Goal: Find specific page/section: Find specific page/section

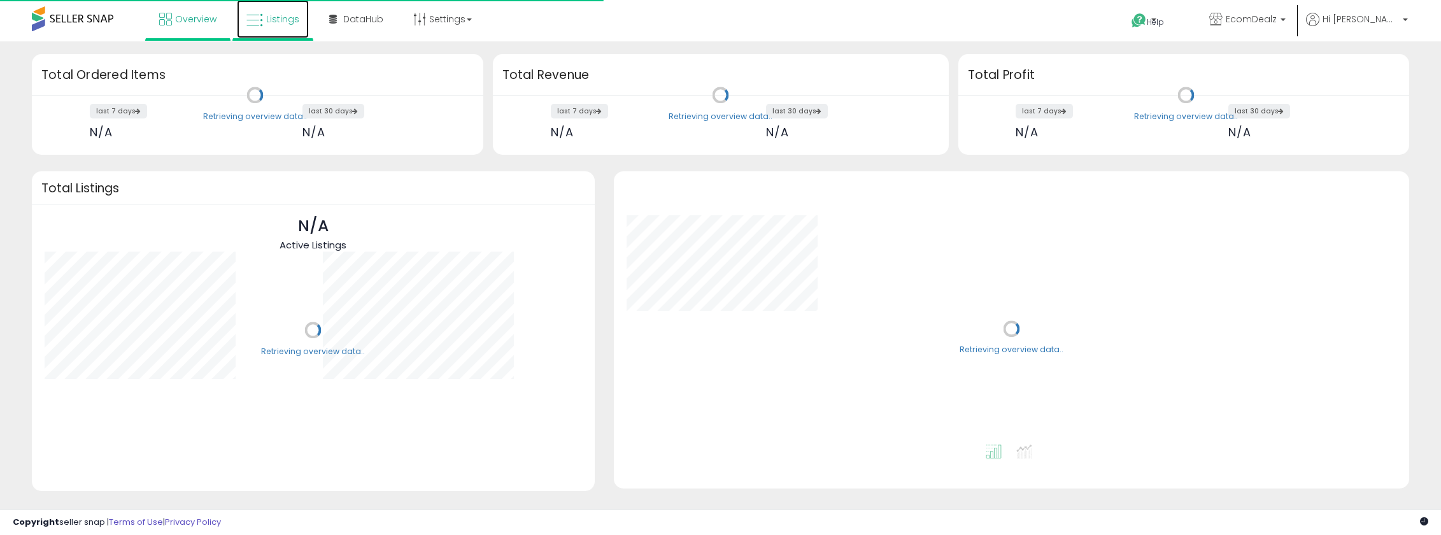
click at [273, 28] on link "Listings" at bounding box center [273, 19] width 72 height 38
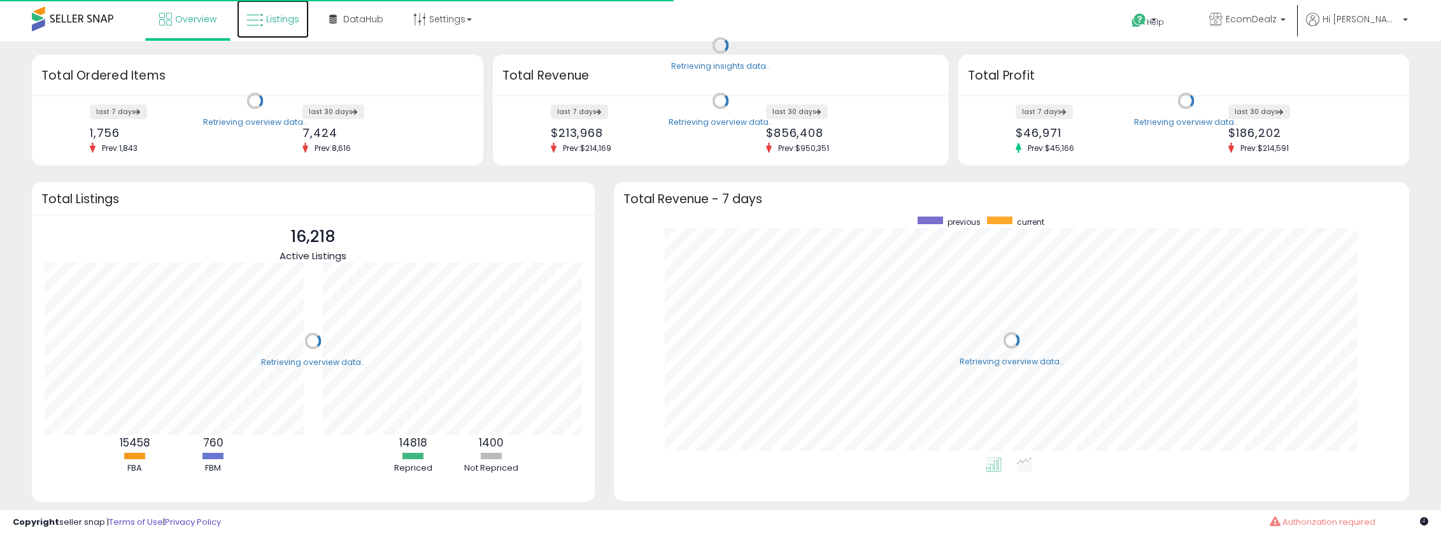
scroll to position [241, 771]
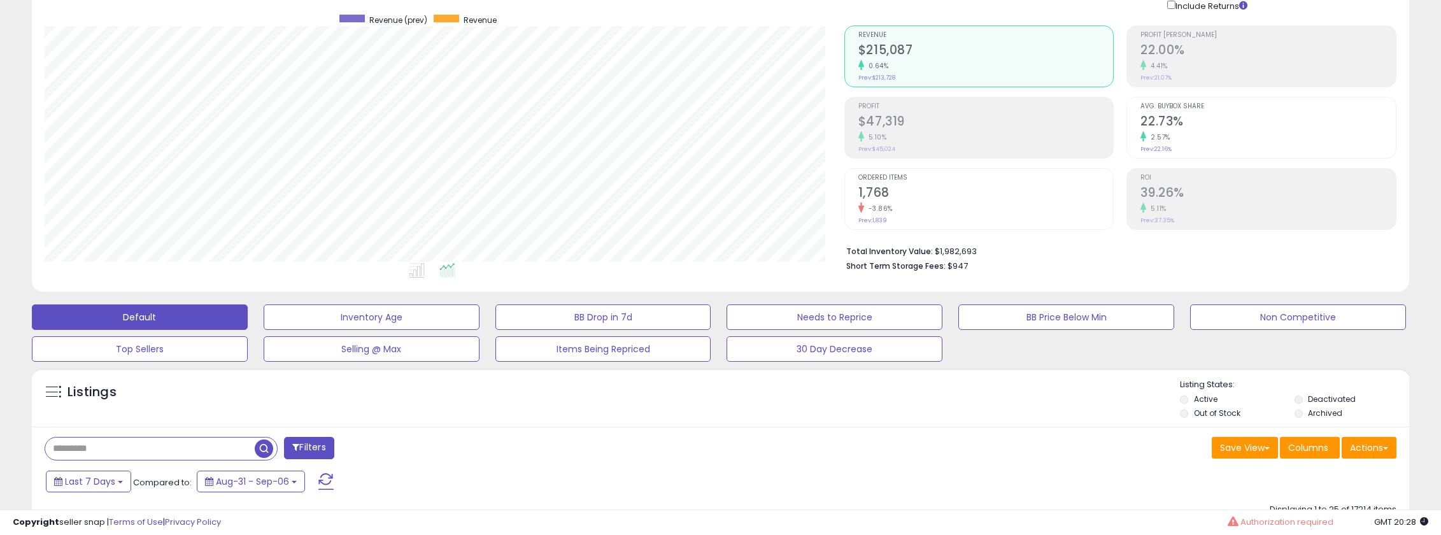
scroll to position [97, 0]
drag, startPoint x: 938, startPoint y: 248, endPoint x: 987, endPoint y: 253, distance: 49.3
type textarea "**********"
click at [996, 243] on li "Total Inventory Value: $1,982,693" at bounding box center [1116, 249] width 541 height 15
click at [936, 252] on li "Total Inventory Value: $1,982,693" at bounding box center [1116, 249] width 541 height 15
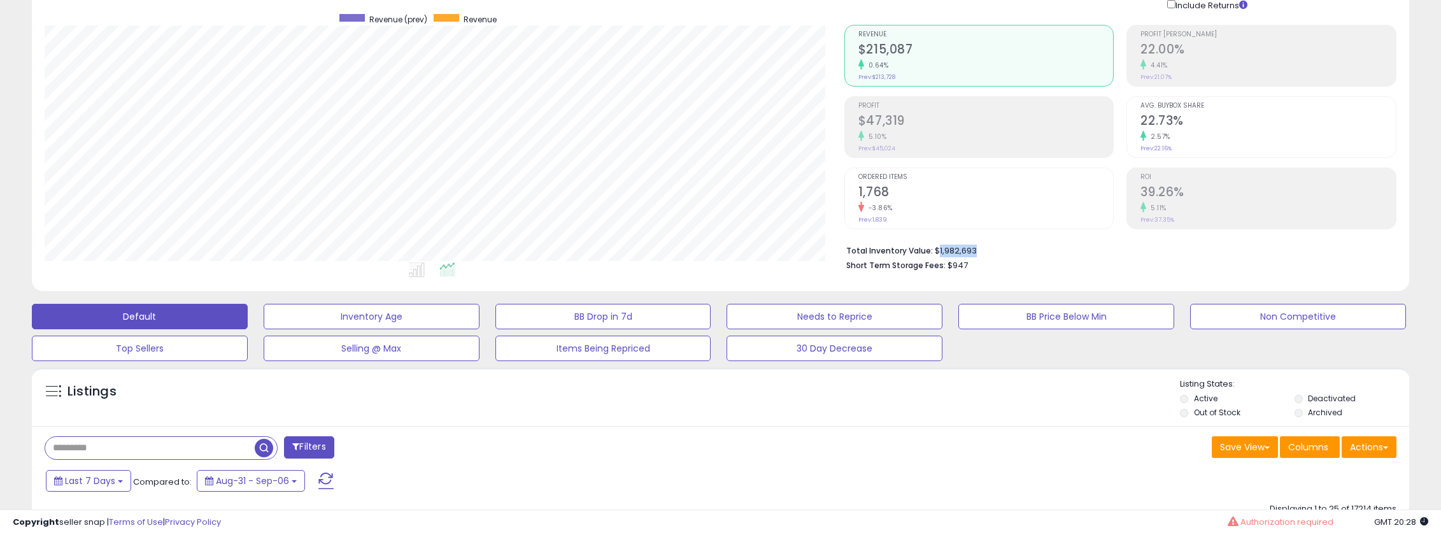
click at [936, 252] on li "Total Inventory Value: $1,982,693" at bounding box center [1116, 249] width 541 height 15
click at [942, 269] on li "Short Term Storage Fees: $947" at bounding box center [1116, 264] width 541 height 15
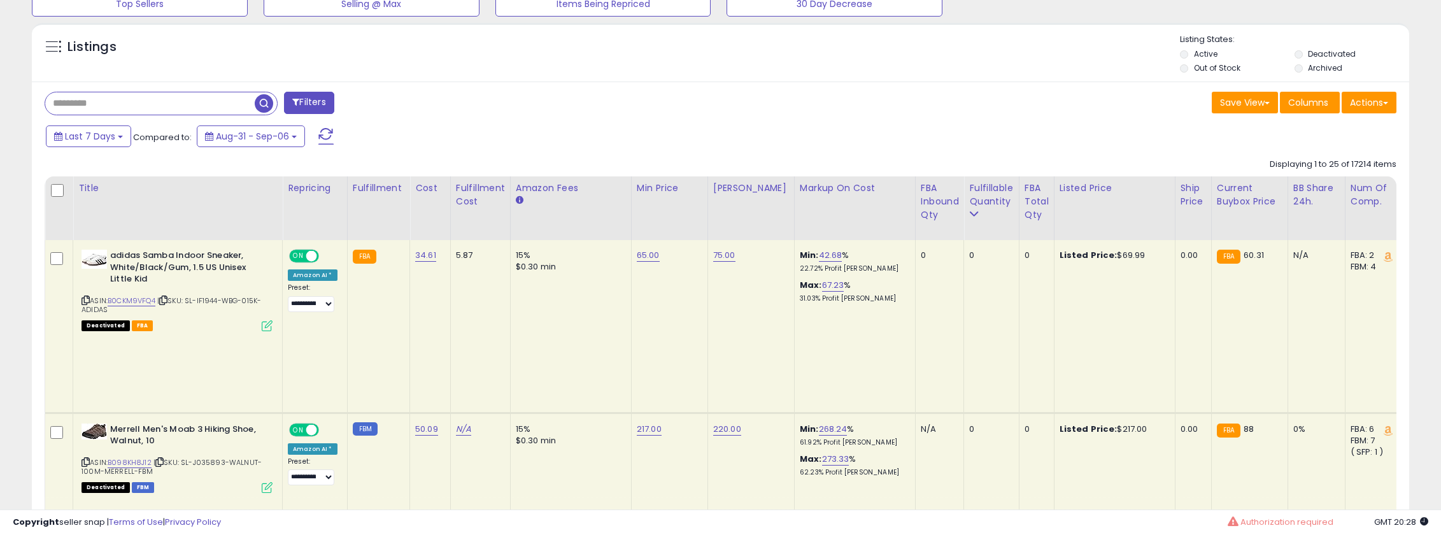
scroll to position [0, 0]
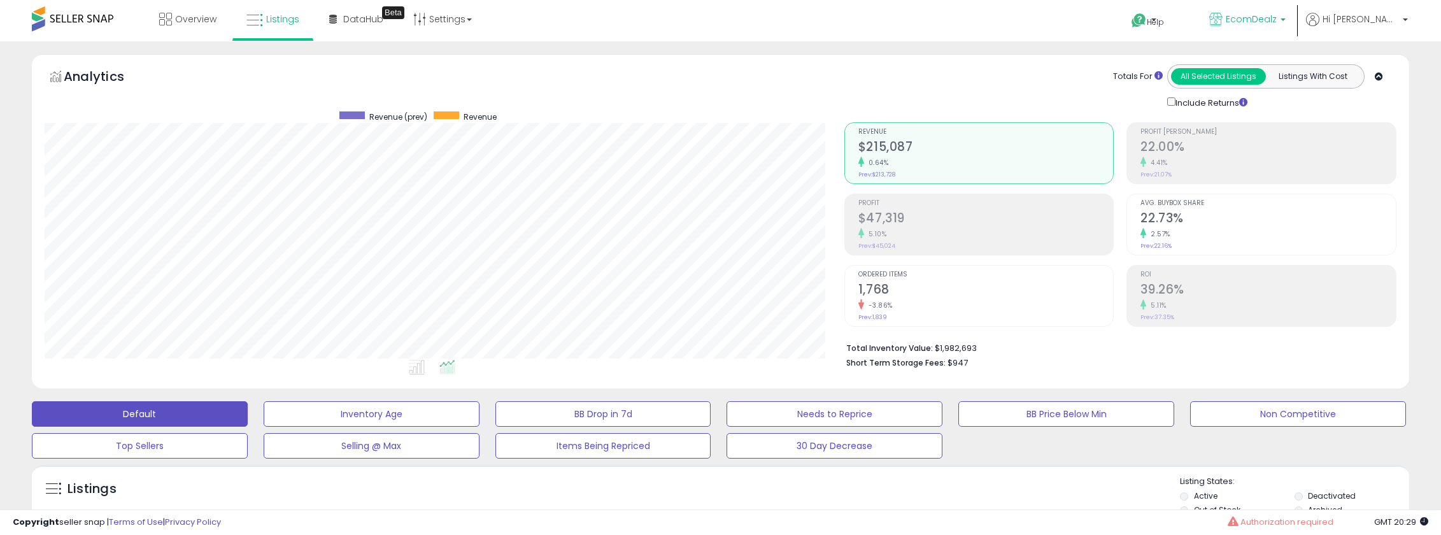
click at [1277, 20] on span "EcomDealz" at bounding box center [1251, 19] width 51 height 13
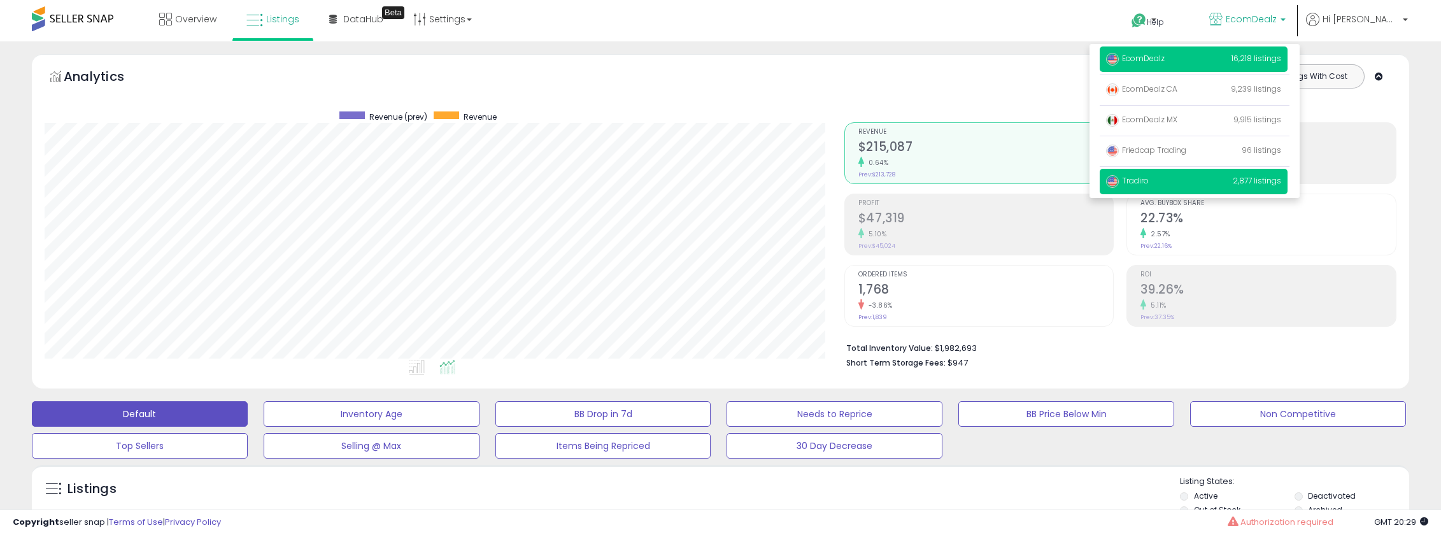
click at [1149, 179] on span "Tradiro" at bounding box center [1127, 180] width 43 height 11
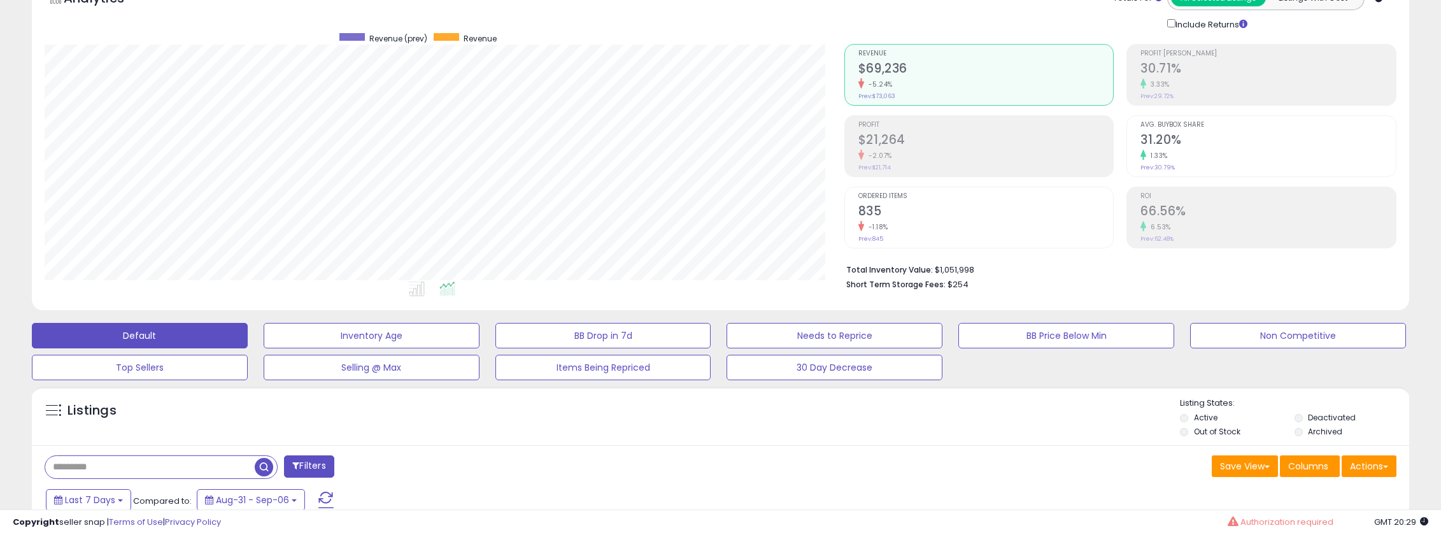
scroll to position [75, 0]
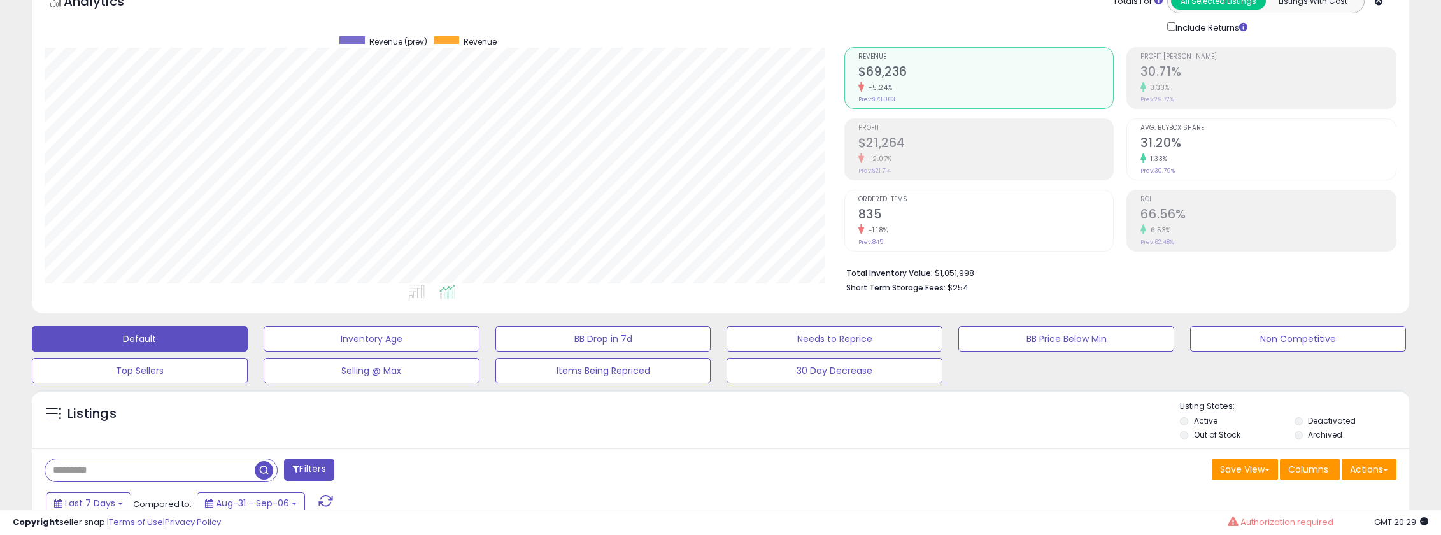
drag, startPoint x: 934, startPoint y: 273, endPoint x: 986, endPoint y: 271, distance: 51.6
click at [986, 271] on li "Total Inventory Value: $1,051,998" at bounding box center [1116, 271] width 541 height 15
type textarea "**********"
click at [1007, 274] on li "Total Inventory Value: $1,051,998" at bounding box center [1116, 271] width 541 height 15
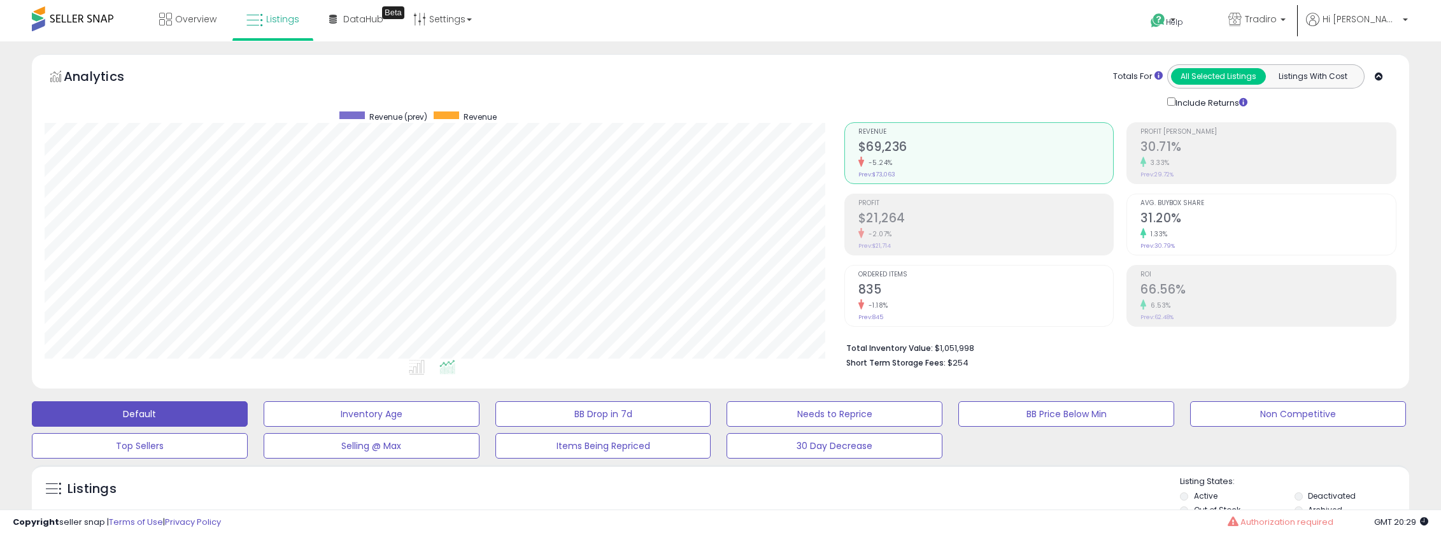
click at [1044, 96] on div "Totals For All Selected Listings Listings With Cost Include Returns" at bounding box center [1115, 86] width 543 height 45
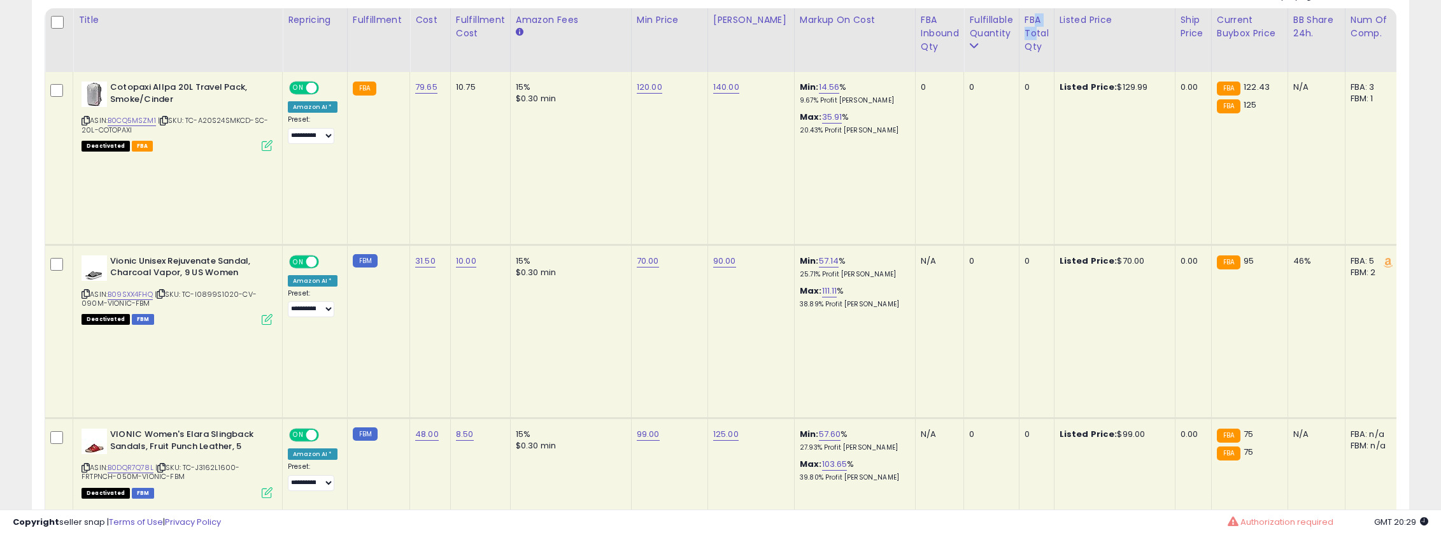
click at [1025, 27] on div "FBA Total Qty" at bounding box center [1037, 33] width 24 height 40
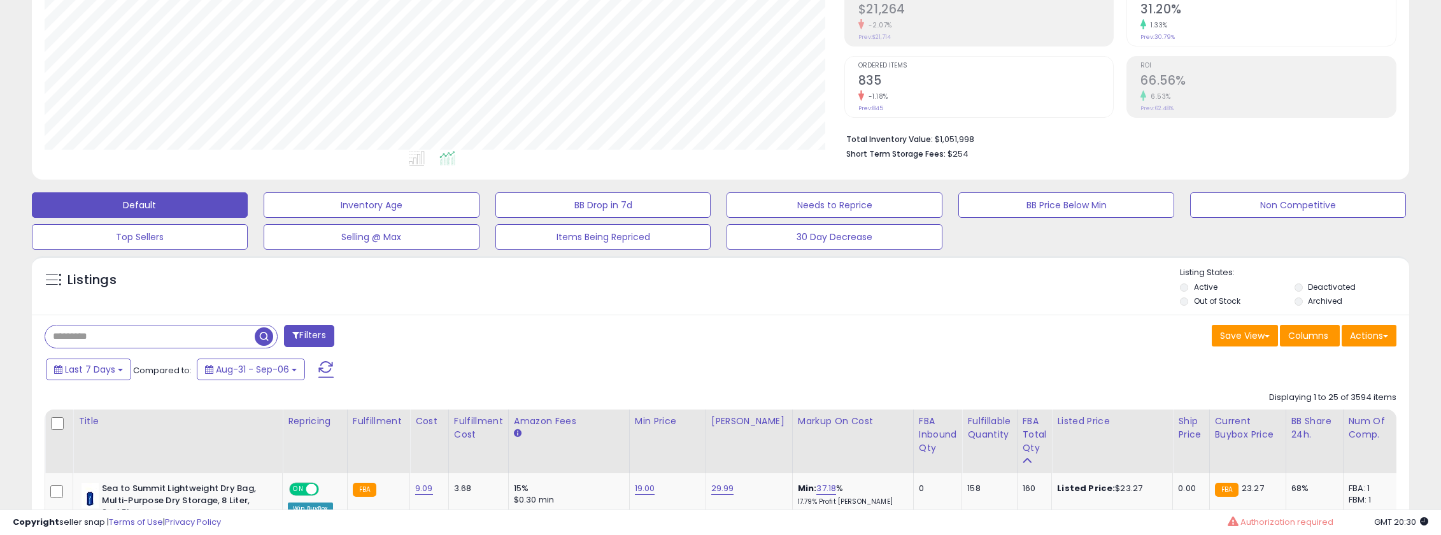
click at [117, 333] on input "text" at bounding box center [150, 336] width 210 height 22
type input "****"
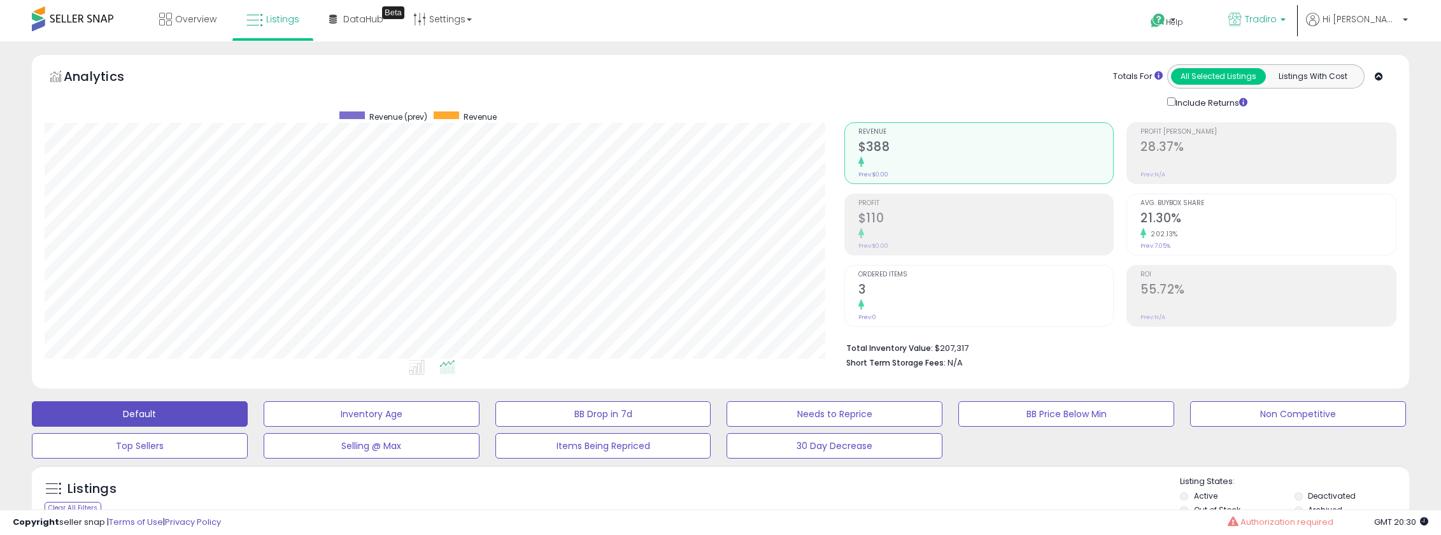
click at [1277, 22] on span "Tradiro" at bounding box center [1261, 19] width 32 height 13
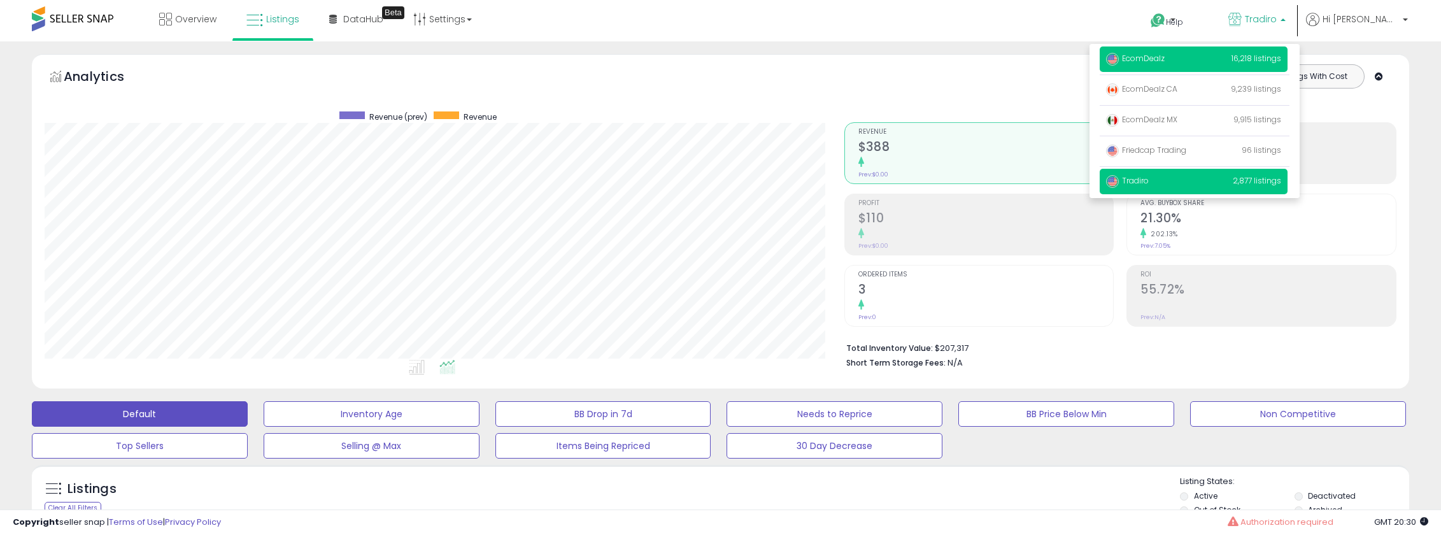
click at [1165, 55] on span "EcomDealz" at bounding box center [1135, 58] width 59 height 11
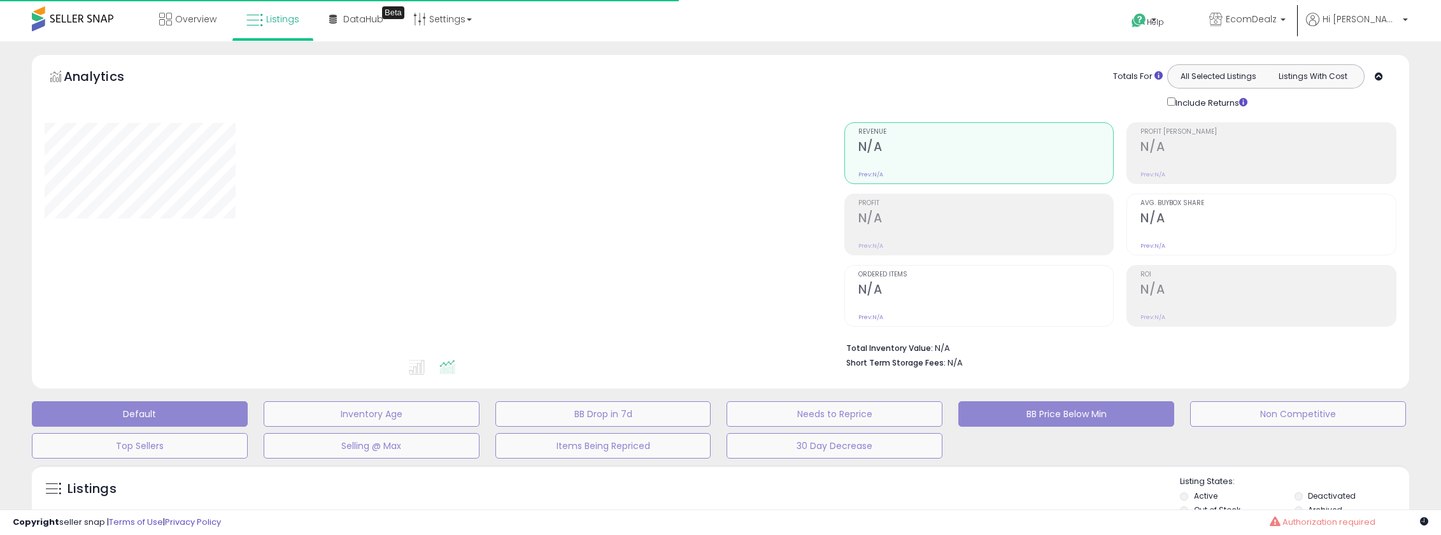
scroll to position [779, 0]
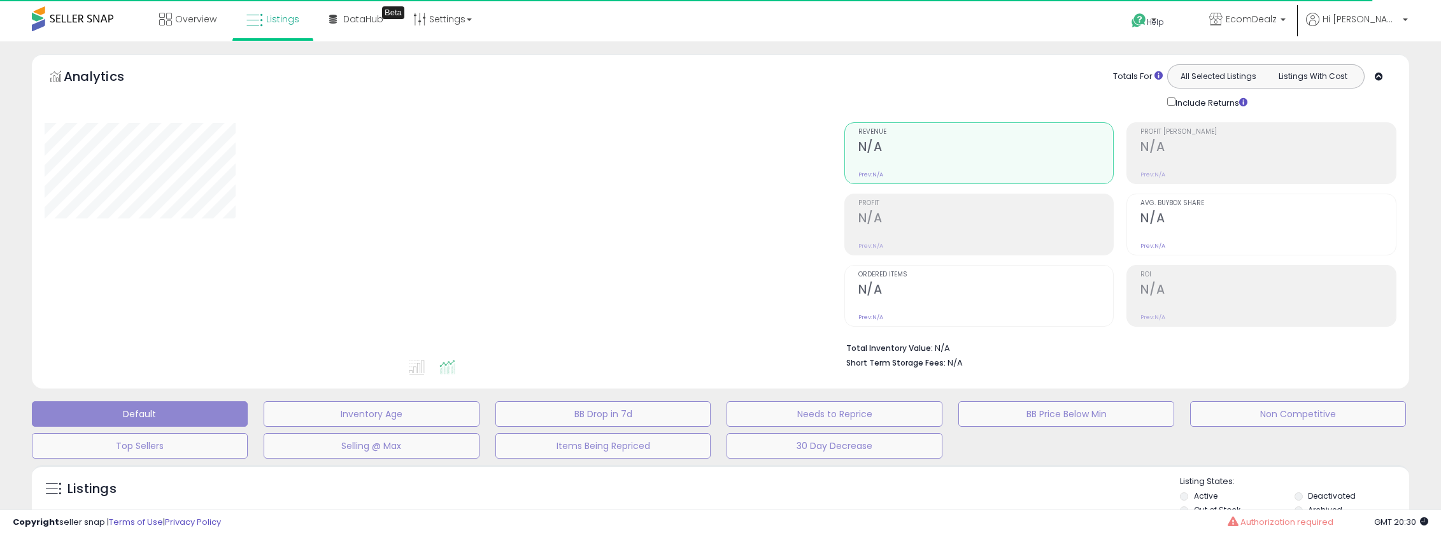
type input "****"
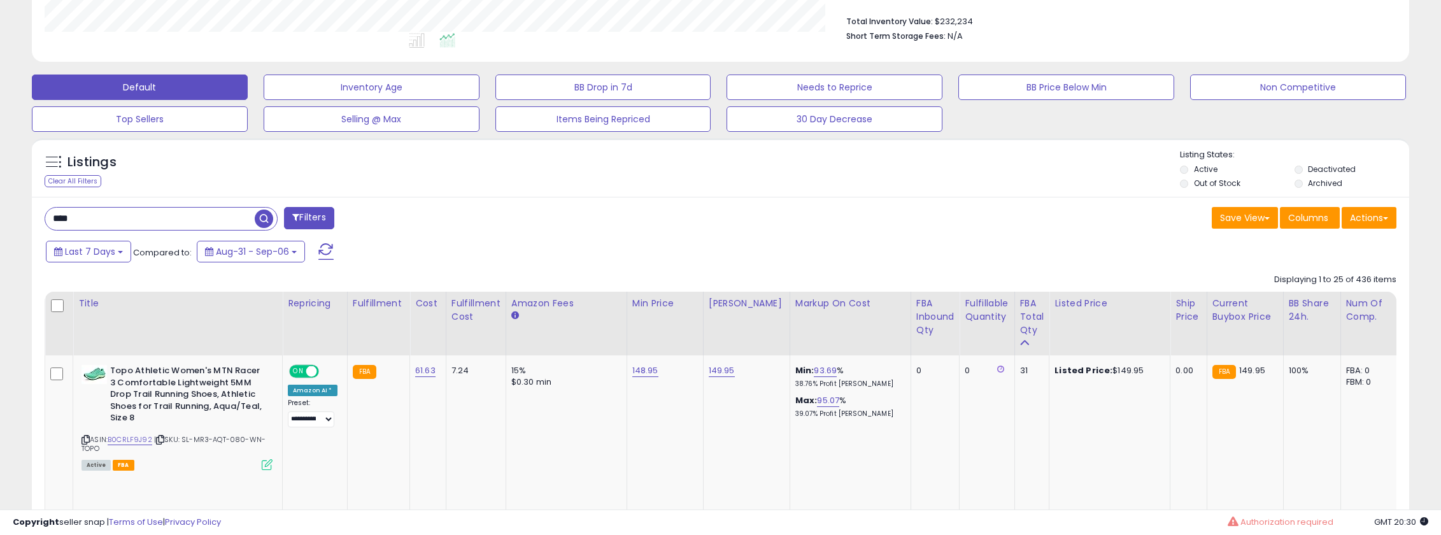
scroll to position [0, 0]
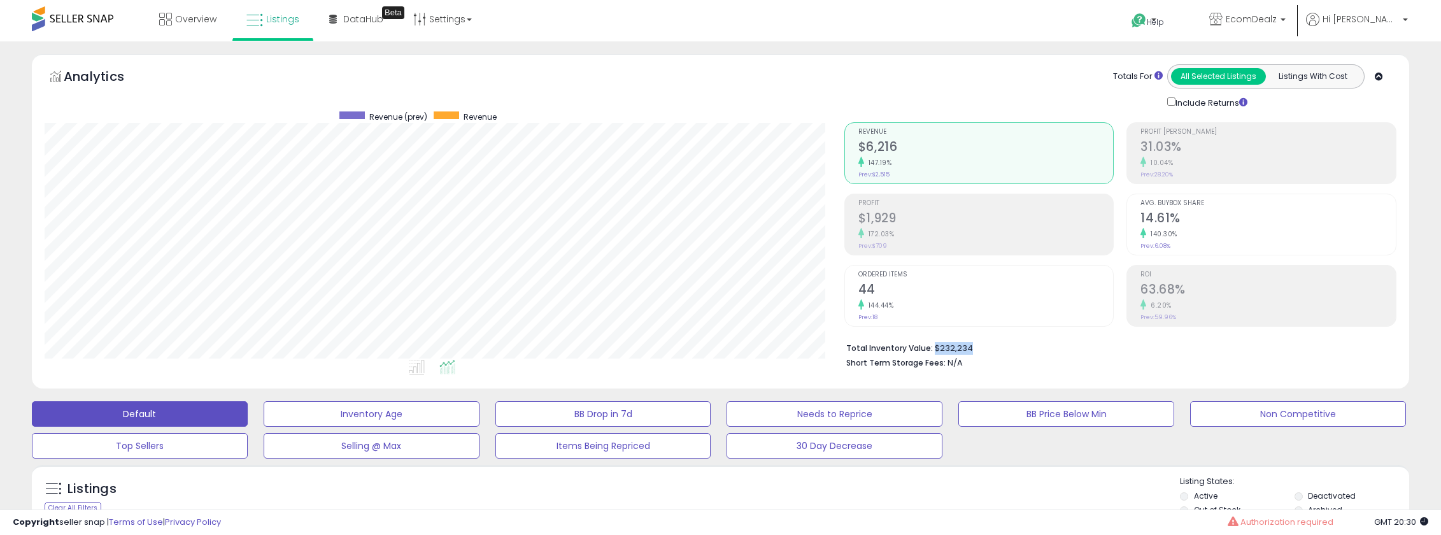
drag, startPoint x: 979, startPoint y: 343, endPoint x: 1018, endPoint y: 347, distance: 39.0
type textarea "********"
click at [1023, 344] on li "Total Inventory Value: $232,234" at bounding box center [1116, 346] width 541 height 15
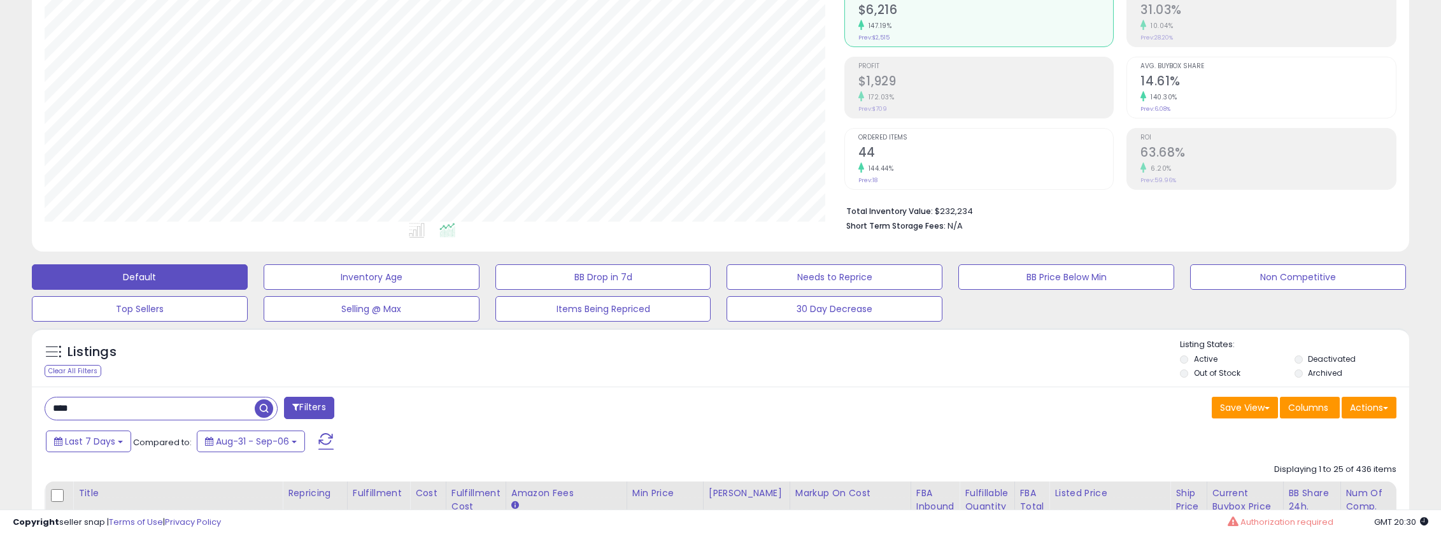
click at [123, 402] on input "****" at bounding box center [150, 408] width 210 height 22
click at [123, 402] on input "****" at bounding box center [216, 408] width 343 height 22
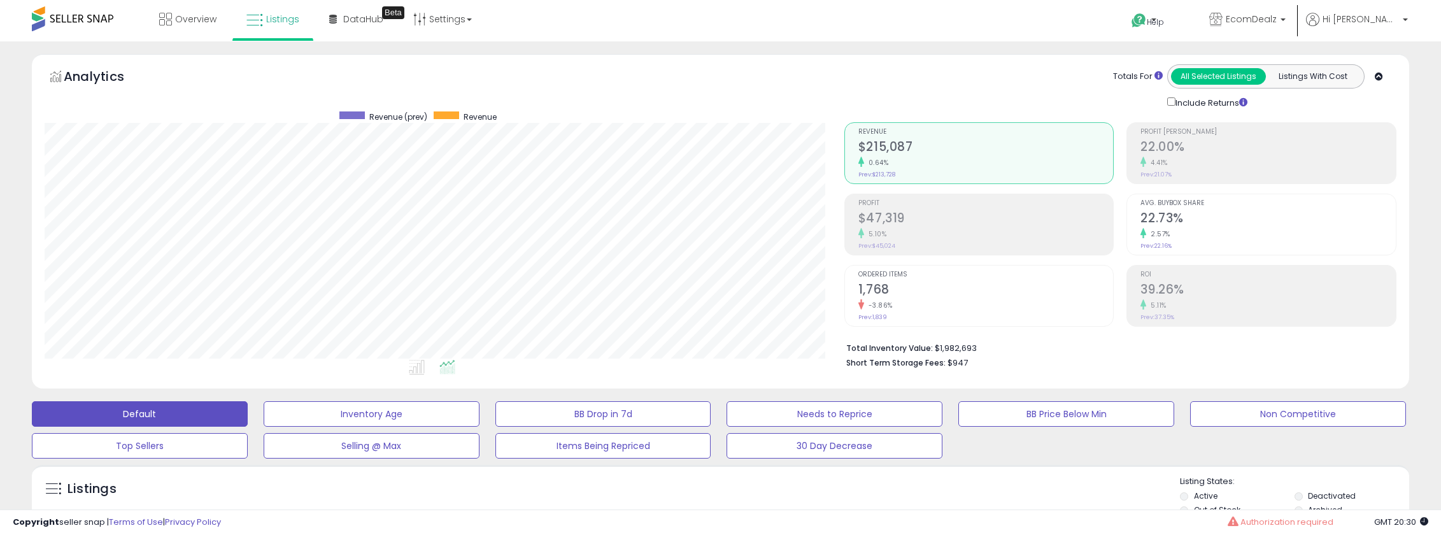
scroll to position [261, 800]
click at [1280, 28] on link "EcomDealz" at bounding box center [1248, 20] width 96 height 41
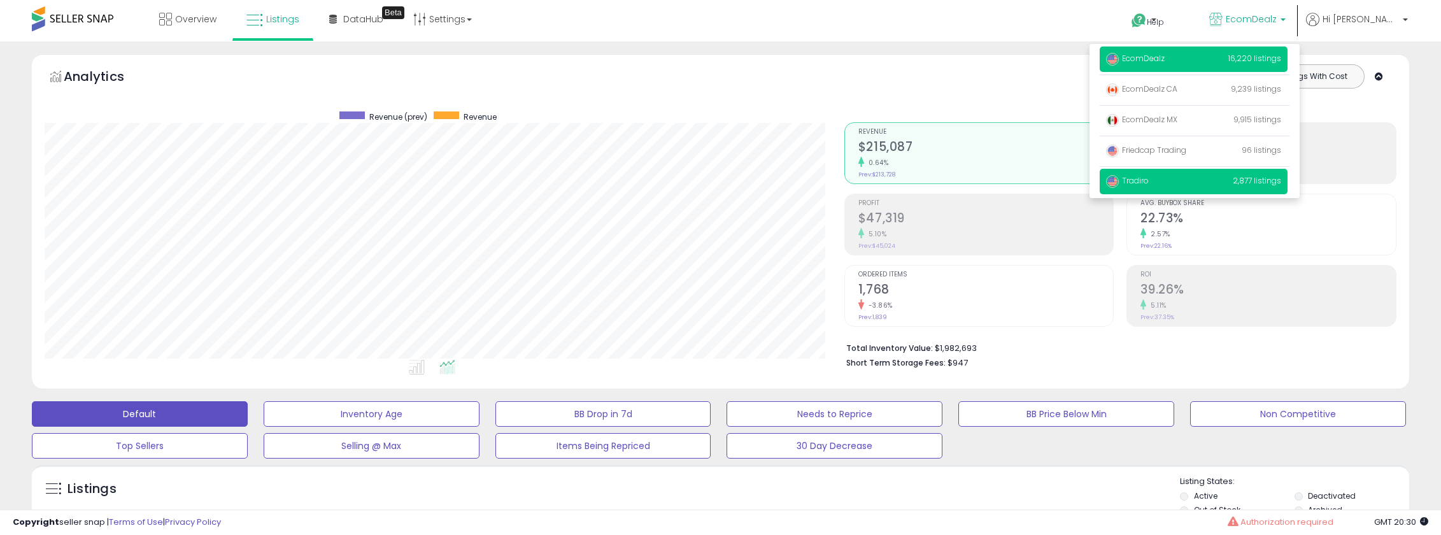
click at [1149, 182] on span "Tradiro" at bounding box center [1127, 180] width 43 height 11
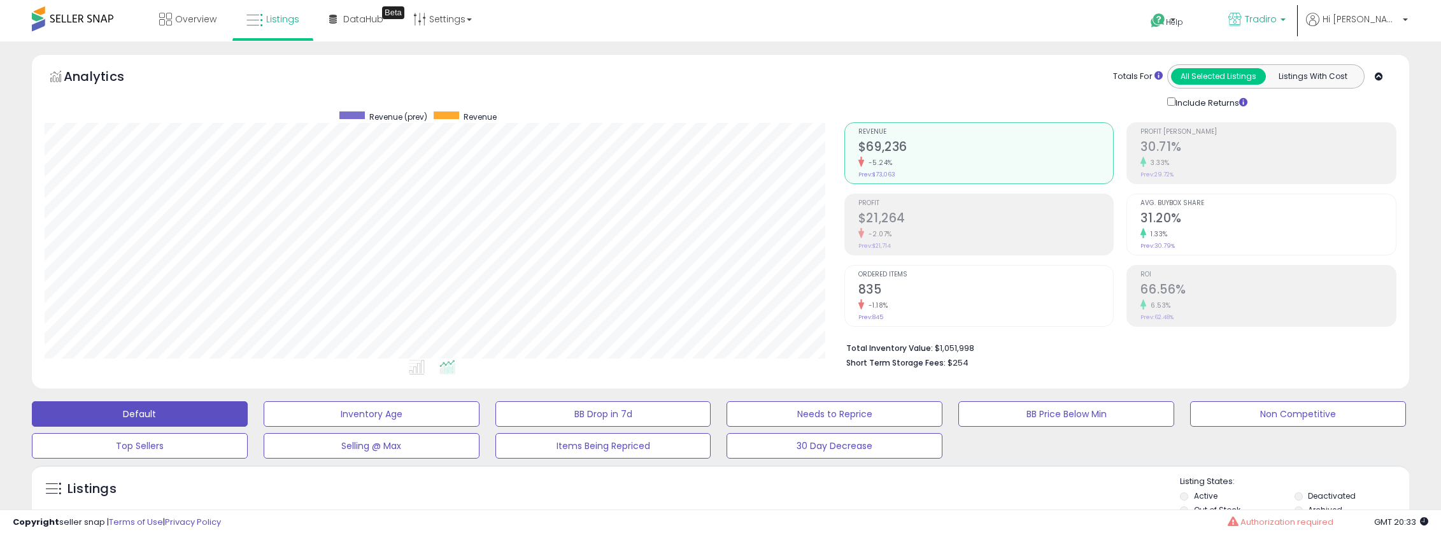
click at [1277, 20] on span "Tradiro" at bounding box center [1261, 19] width 32 height 13
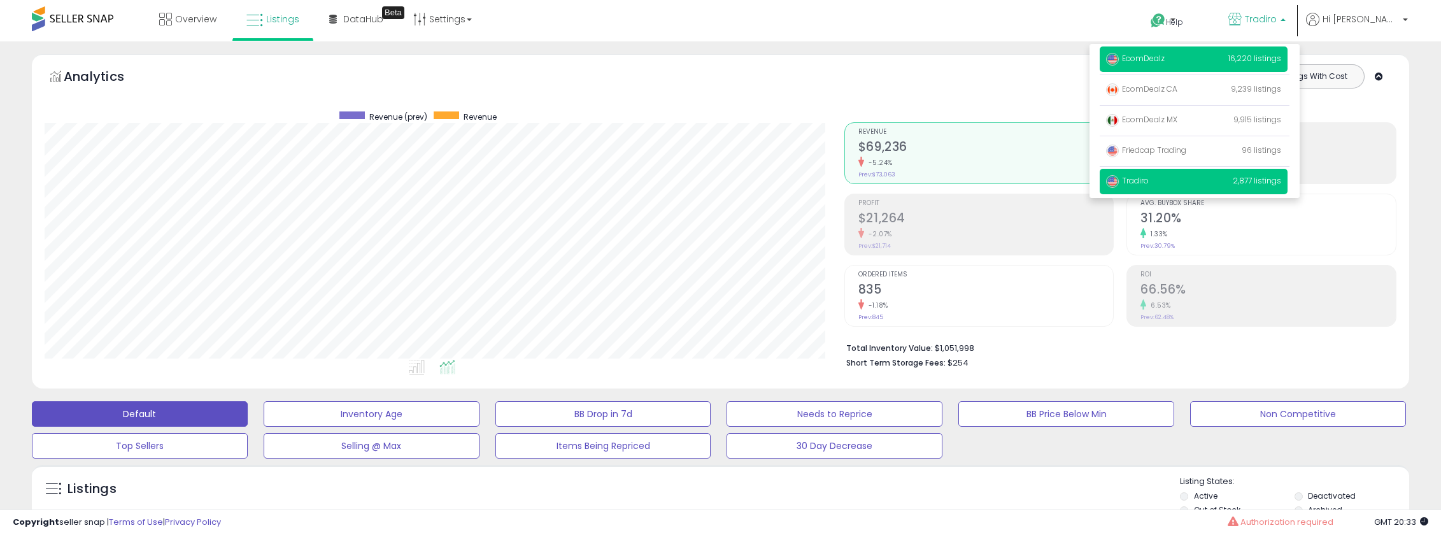
click at [1165, 55] on span "EcomDealz" at bounding box center [1135, 58] width 59 height 11
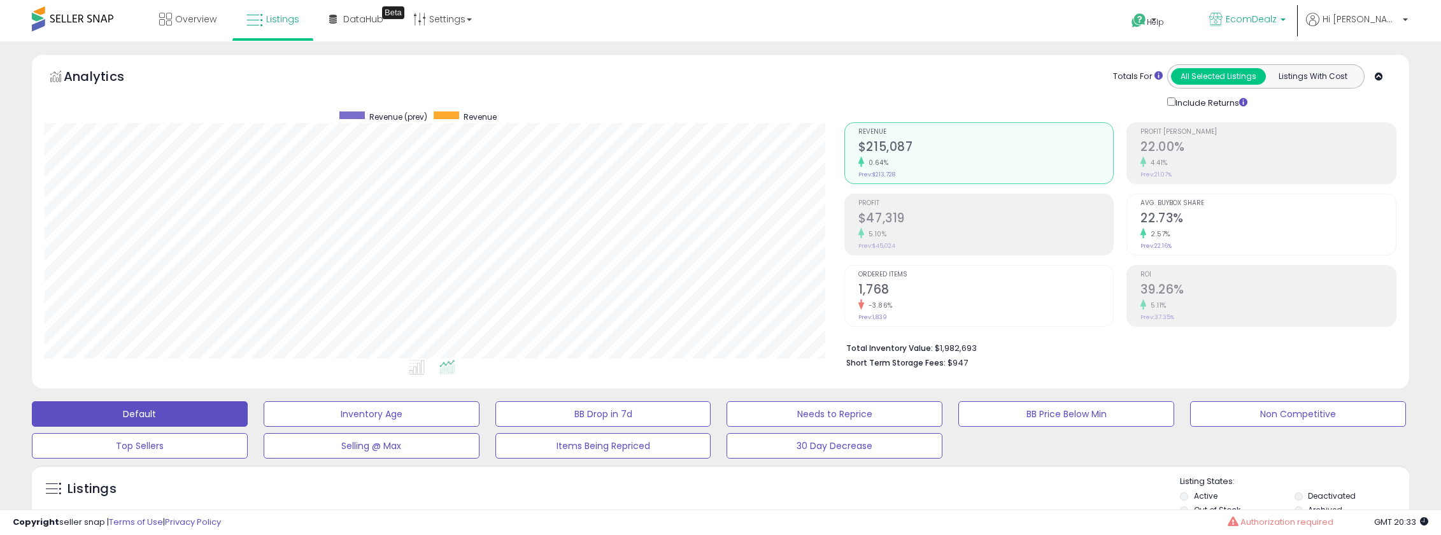
click at [1277, 23] on span "EcomDealz" at bounding box center [1251, 19] width 51 height 13
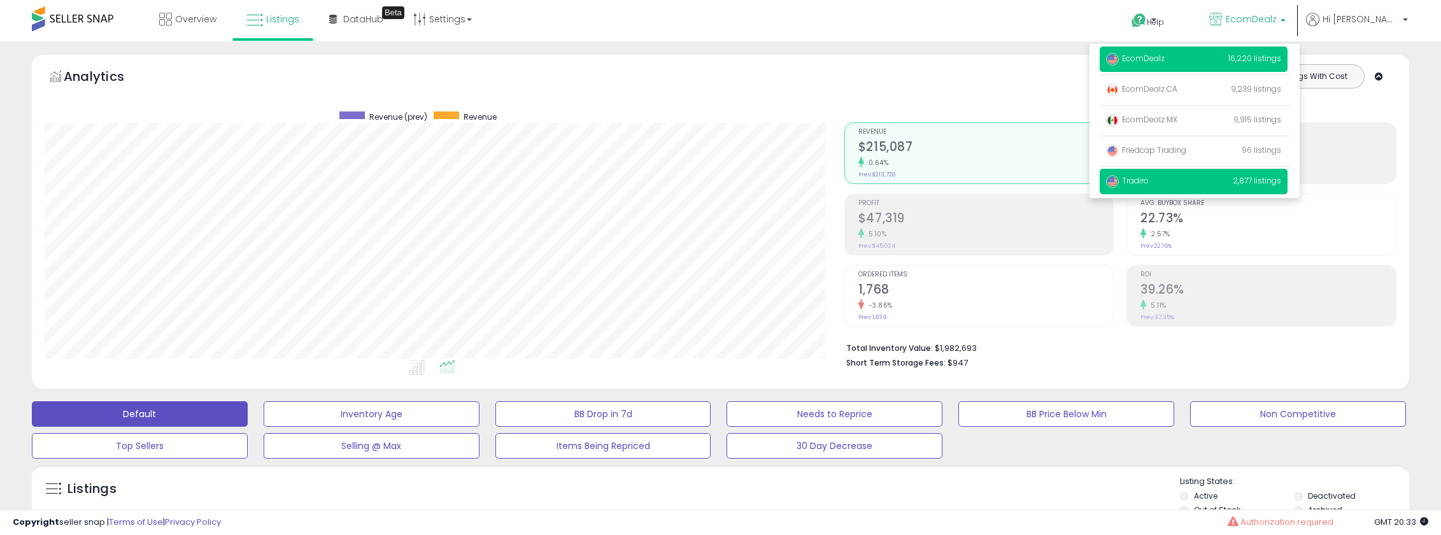
click at [1149, 180] on span "Tradiro" at bounding box center [1127, 180] width 43 height 11
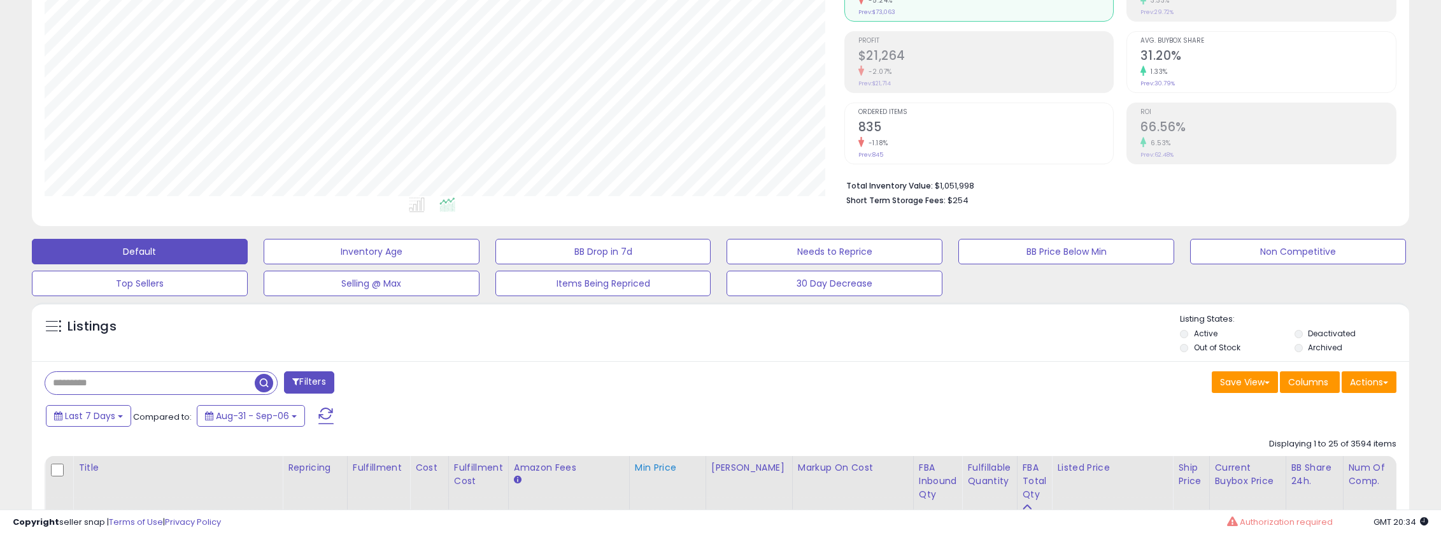
scroll to position [164, 0]
